Goal: Task Accomplishment & Management: Complete application form

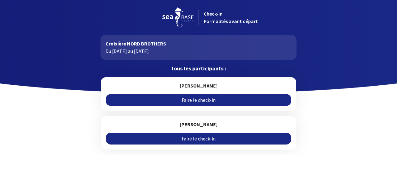
drag, startPoint x: 0, startPoint y: 0, endPoint x: 234, endPoint y: 102, distance: 255.6
click at [234, 102] on link "Faire le check-in" at bounding box center [198, 100] width 185 height 12
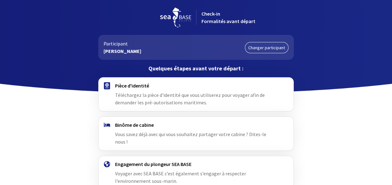
click at [131, 86] on h4 "Pièce d'identité" at bounding box center [196, 86] width 162 height 6
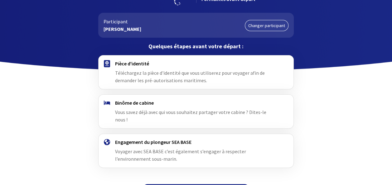
scroll to position [32, 0]
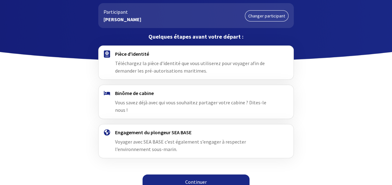
click at [170, 175] on link "Continuer" at bounding box center [196, 182] width 107 height 15
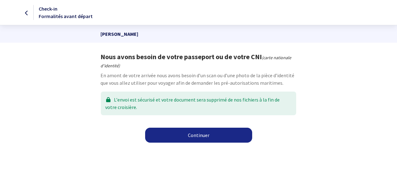
click at [179, 135] on link "Continuer" at bounding box center [198, 135] width 107 height 15
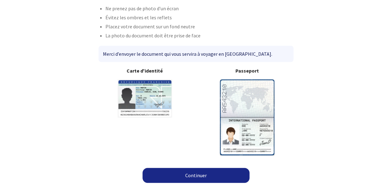
scroll to position [65, 0]
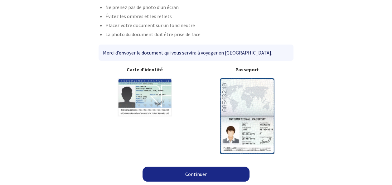
click at [197, 173] on link "Continuer" at bounding box center [196, 174] width 107 height 15
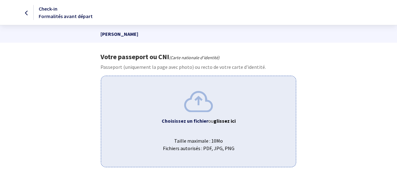
click at [197, 123] on b "Choisissez un fichier" at bounding box center [185, 121] width 47 height 6
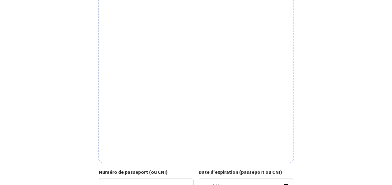
scroll to position [246, 0]
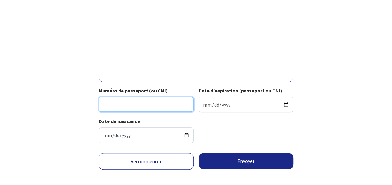
click at [162, 102] on input "Numéro de passeport (ou CNI)" at bounding box center [146, 104] width 95 height 15
type input "25CF37322"
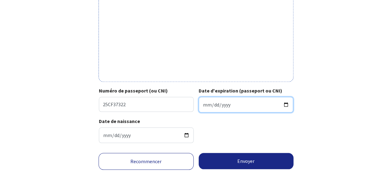
click at [232, 109] on input "Date d'expiration (passeport ou CNI)" at bounding box center [246, 105] width 95 height 16
type input "2035-03-20"
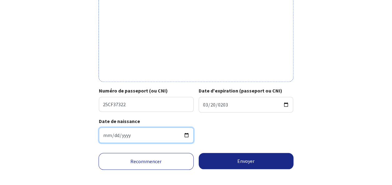
click at [155, 132] on input "1994-11-17" at bounding box center [146, 136] width 95 height 16
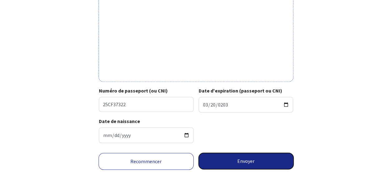
click at [237, 153] on button "Envoyer" at bounding box center [246, 161] width 95 height 16
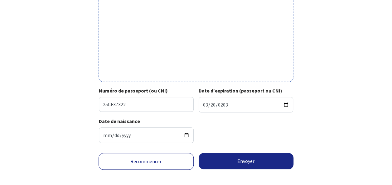
scroll to position [243, 0]
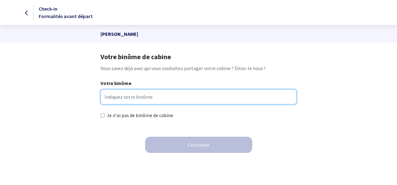
click at [196, 96] on input "Votre binôme" at bounding box center [199, 97] width 196 height 15
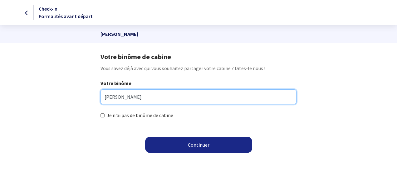
type input "Anaïs Hepp"
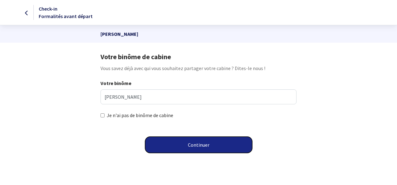
click at [197, 150] on button "Continuer" at bounding box center [198, 145] width 107 height 16
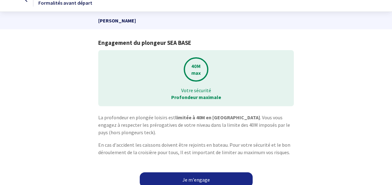
scroll to position [19, 0]
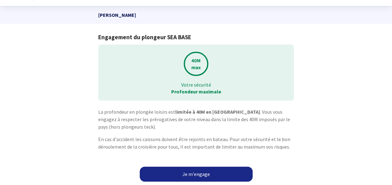
click at [226, 173] on link "Je m'engage" at bounding box center [196, 174] width 113 height 15
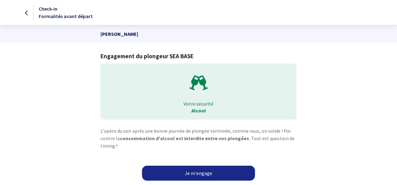
click at [217, 173] on link "Je m'engage" at bounding box center [198, 173] width 113 height 15
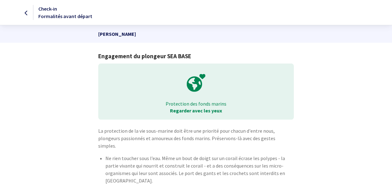
scroll to position [55, 0]
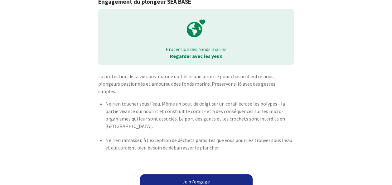
click at [199, 174] on link "Je m'engage" at bounding box center [196, 181] width 113 height 15
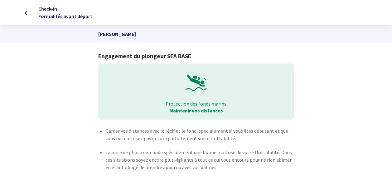
scroll to position [27, 0]
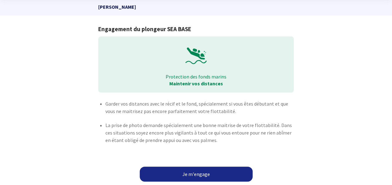
click at [209, 168] on link "Je m'engage" at bounding box center [196, 174] width 113 height 15
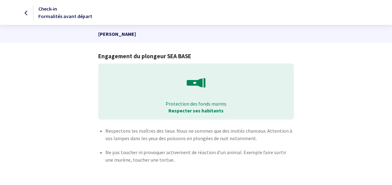
scroll to position [28, 0]
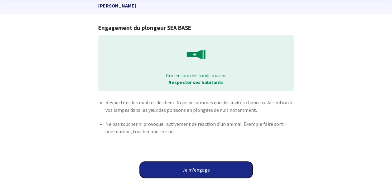
click at [209, 168] on button "Je m'engage" at bounding box center [196, 170] width 113 height 16
